Goal: Contribute content: Add original content to the website for others to see

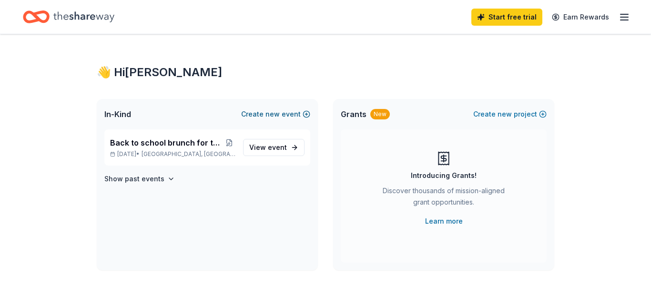
click at [275, 112] on span "new" at bounding box center [272, 114] width 14 height 11
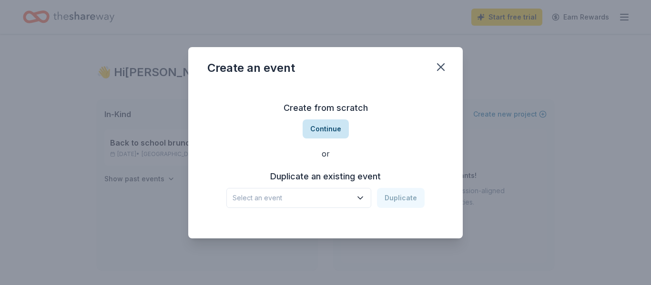
click at [320, 129] on button "Continue" at bounding box center [325, 129] width 46 height 19
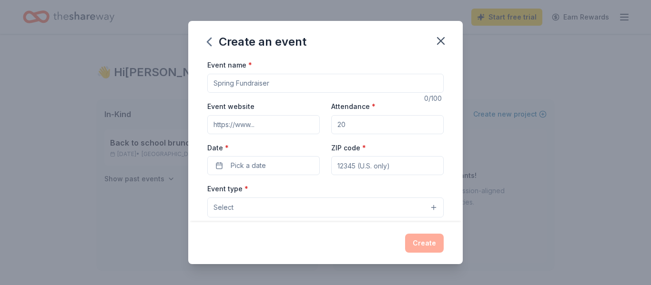
click at [230, 84] on input "Event name *" at bounding box center [325, 83] width 236 height 19
type input "Parent Teacher Conference Day"
click at [236, 127] on input "Event website" at bounding box center [263, 124] width 112 height 19
type input "[DOMAIN_NAME]"
click at [349, 126] on input "Attendance *" at bounding box center [387, 124] width 112 height 19
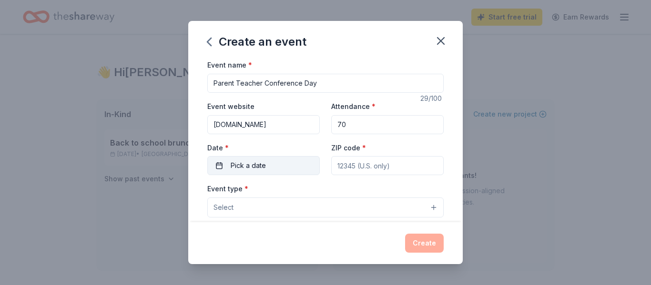
type input "70"
click at [239, 164] on span "Pick a date" at bounding box center [248, 165] width 35 height 11
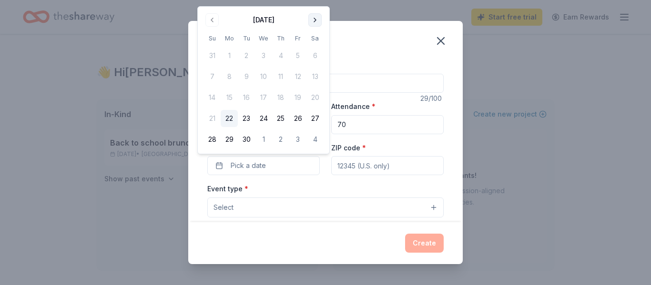
click at [317, 18] on button "Go to next month" at bounding box center [314, 19] width 13 height 13
click at [229, 120] on button "20" at bounding box center [229, 118] width 17 height 17
click at [347, 168] on input "ZIP code *" at bounding box center [387, 165] width 112 height 19
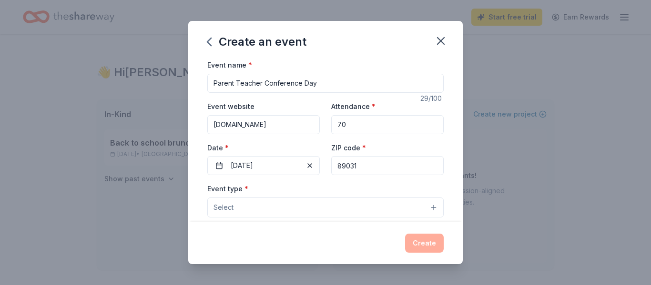
type input "89031"
click at [229, 211] on span "Select" at bounding box center [223, 207] width 20 height 11
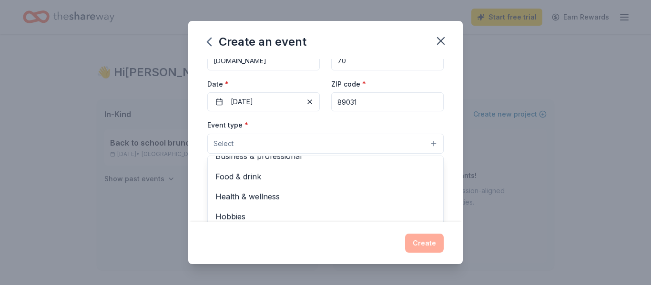
scroll to position [32, 0]
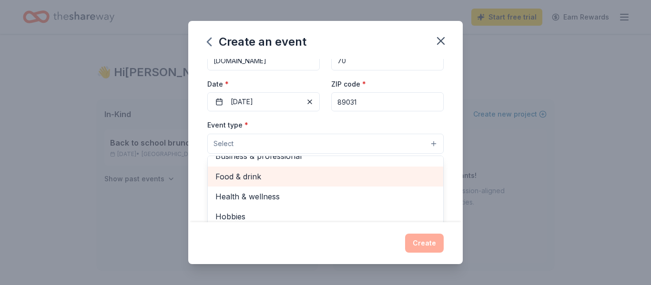
click at [232, 176] on span "Food & drink" at bounding box center [325, 176] width 220 height 12
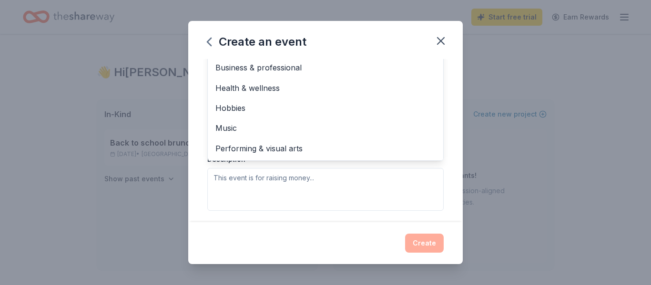
scroll to position [67, 0]
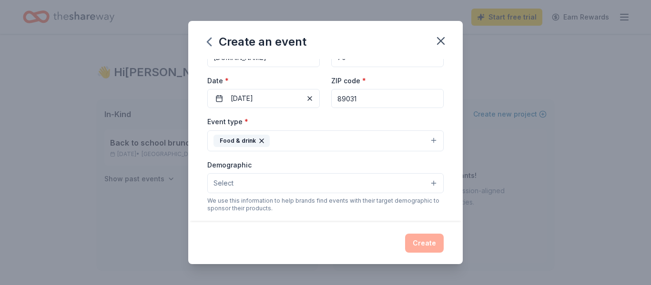
click at [221, 190] on button "Select" at bounding box center [325, 183] width 236 height 20
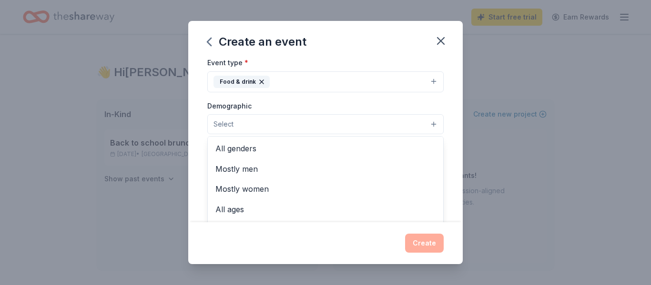
scroll to position [148, 0]
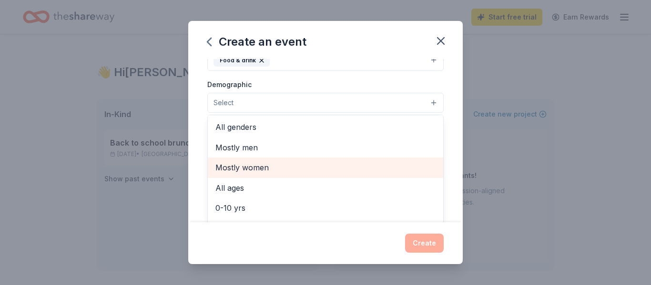
click at [237, 168] on span "Mostly women" at bounding box center [325, 167] width 220 height 12
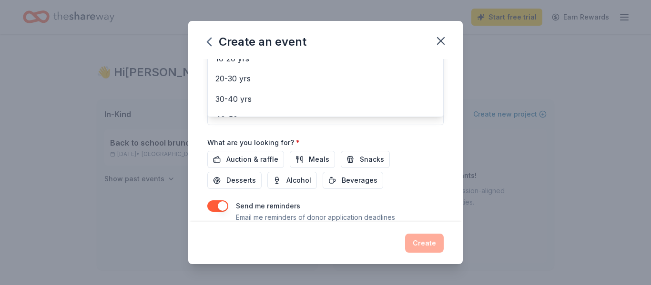
scroll to position [40, 0]
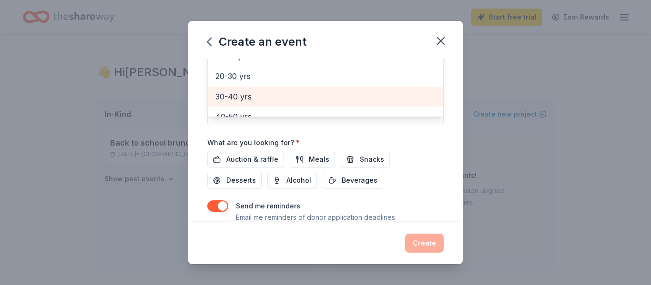
click at [227, 93] on span "30-40 yrs" at bounding box center [325, 96] width 220 height 12
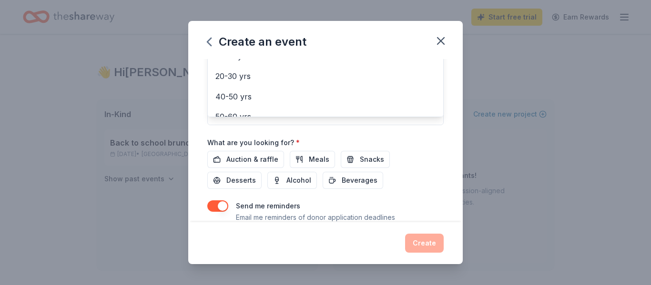
click at [426, 142] on div "Event name * Parent Teacher Conference Day 29 /100 Event website [DOMAIN_NAME] …" at bounding box center [325, 20] width 236 height 442
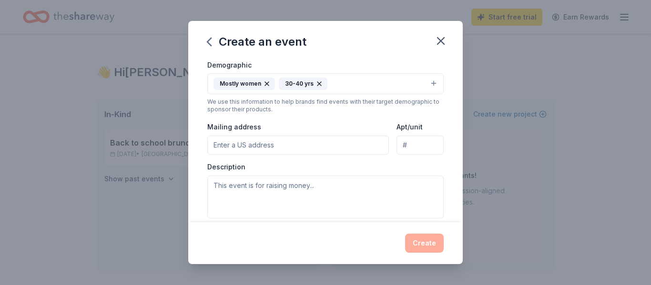
scroll to position [195, 0]
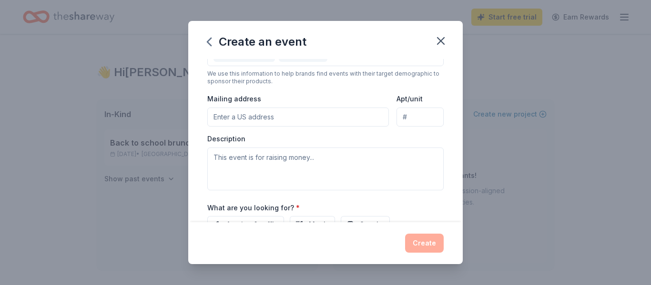
click at [219, 120] on input "Mailing address" at bounding box center [297, 117] width 181 height 19
type input "[STREET_ADDRESS]"
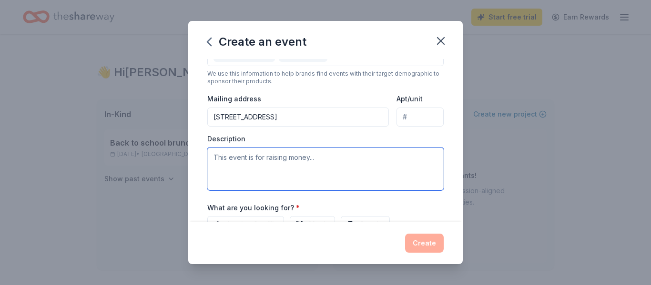
click at [217, 159] on textarea at bounding box center [325, 169] width 236 height 43
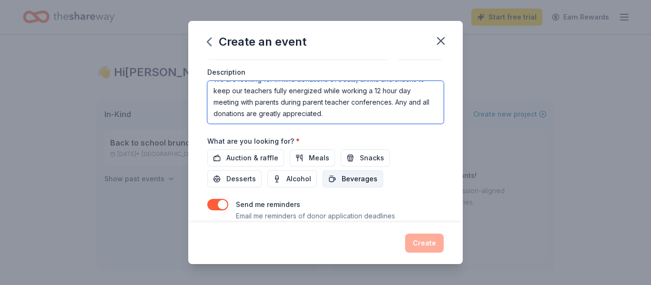
scroll to position [258, 0]
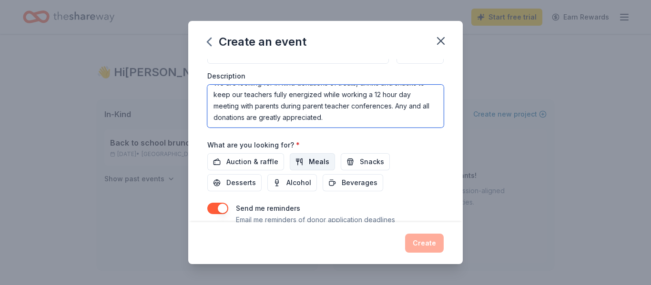
type textarea "We are looking for in kind donations of treats, drinks and snacks to keep our t…"
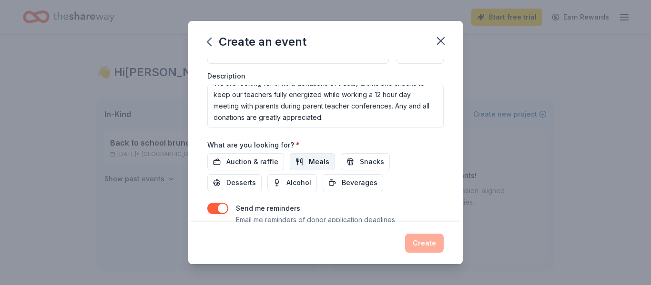
click at [314, 162] on span "Meals" at bounding box center [319, 161] width 20 height 11
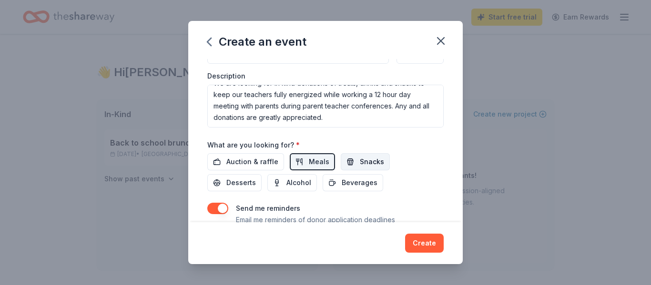
click at [369, 164] on span "Snacks" at bounding box center [372, 161] width 24 height 11
click at [256, 177] on span "Desserts" at bounding box center [241, 182] width 30 height 11
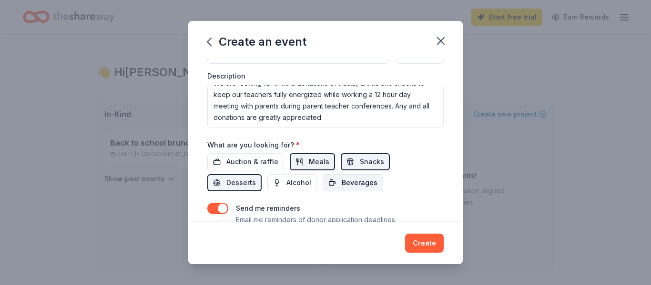
click at [341, 183] on span "Beverages" at bounding box center [359, 182] width 36 height 11
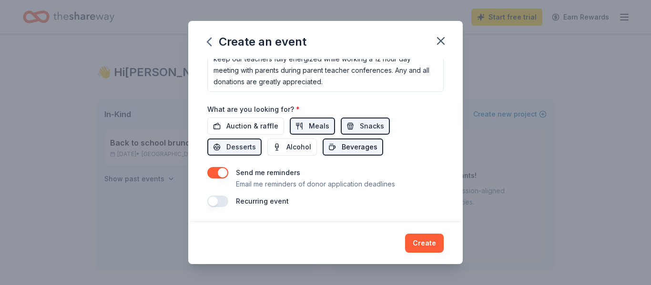
scroll to position [294, 0]
click at [431, 246] on button "Create" at bounding box center [424, 243] width 39 height 19
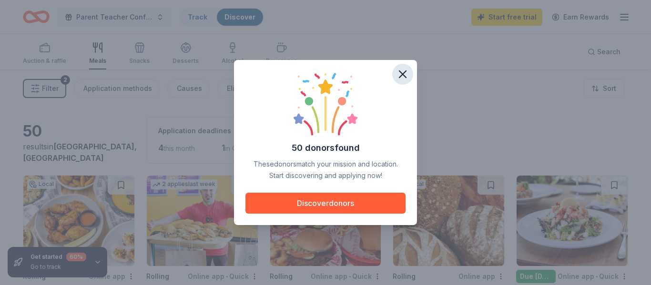
click at [403, 72] on icon "button" at bounding box center [402, 74] width 7 height 7
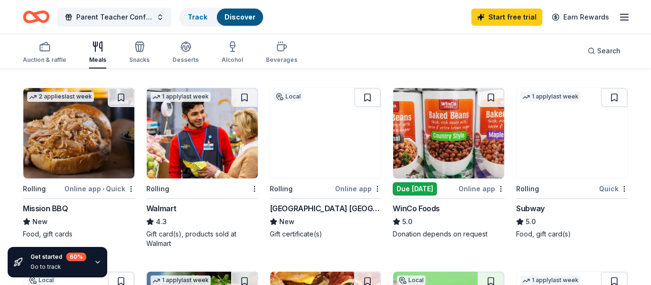
scroll to position [452, 0]
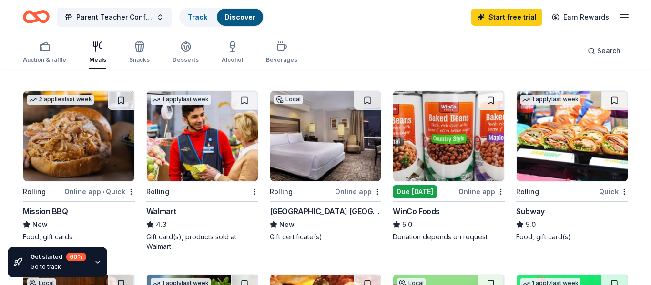
click at [583, 151] on img at bounding box center [571, 136] width 111 height 90
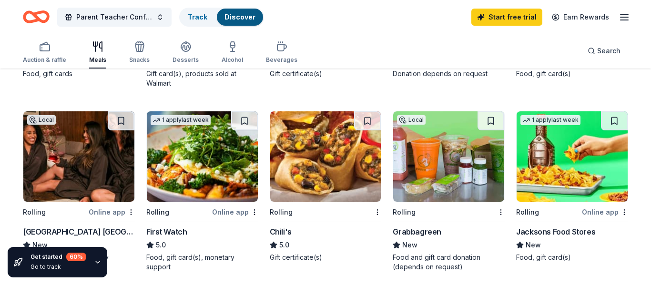
scroll to position [621, 0]
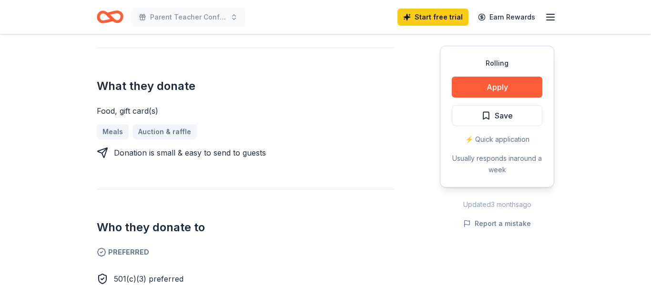
scroll to position [348, 0]
click at [498, 89] on button "Apply" at bounding box center [496, 87] width 90 height 21
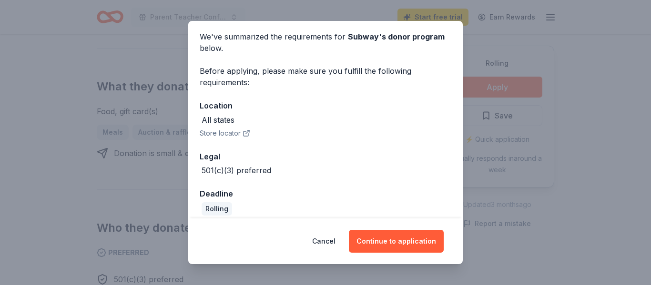
scroll to position [45, 0]
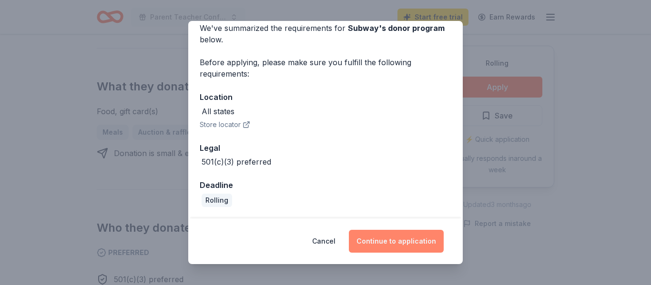
click at [400, 245] on button "Continue to application" at bounding box center [396, 241] width 95 height 23
